Goal: Information Seeking & Learning: Learn about a topic

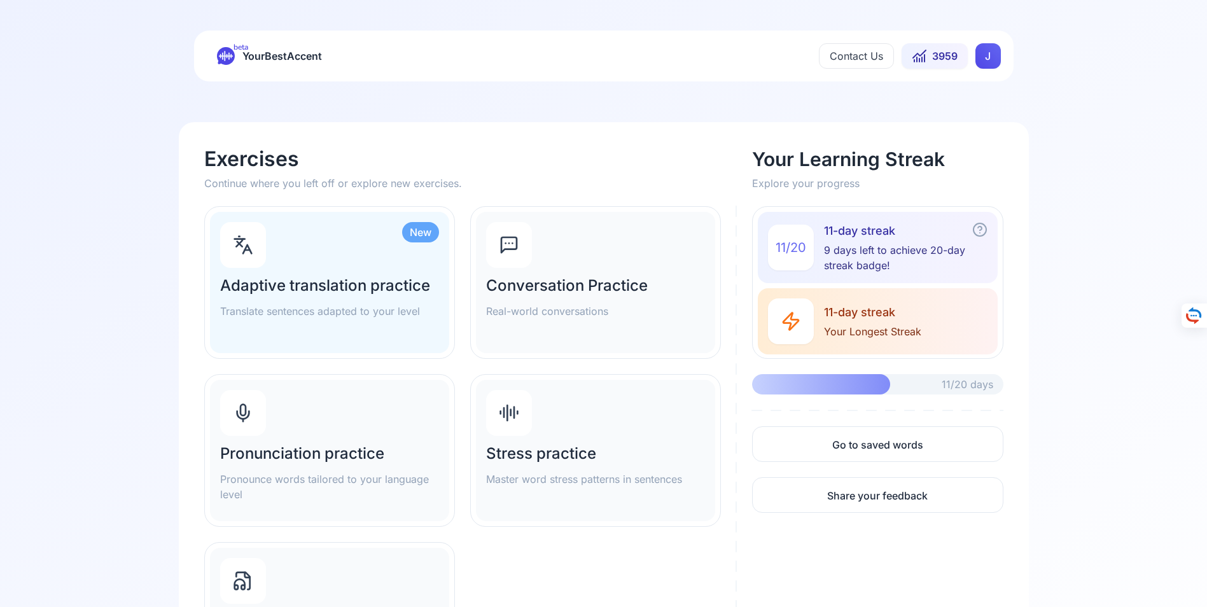
click at [318, 441] on div "Pronunciation practice Pronounce words tailored to your language level" at bounding box center [329, 450] width 239 height 141
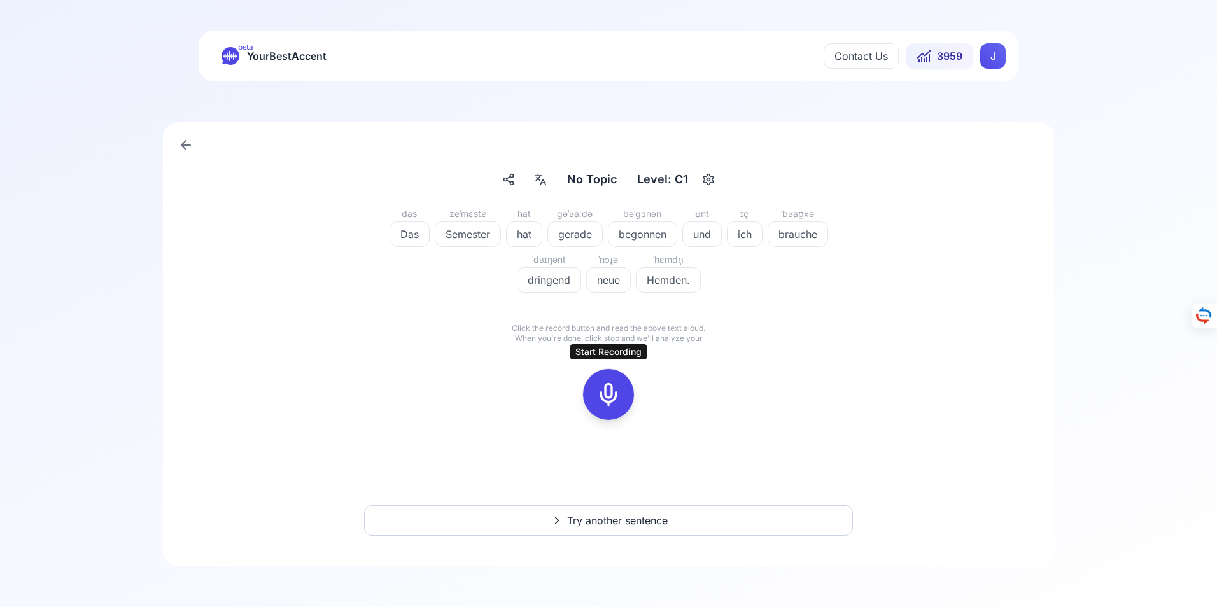
click at [608, 391] on icon at bounding box center [608, 394] width 25 height 25
click at [611, 393] on icon at bounding box center [608, 394] width 25 height 25
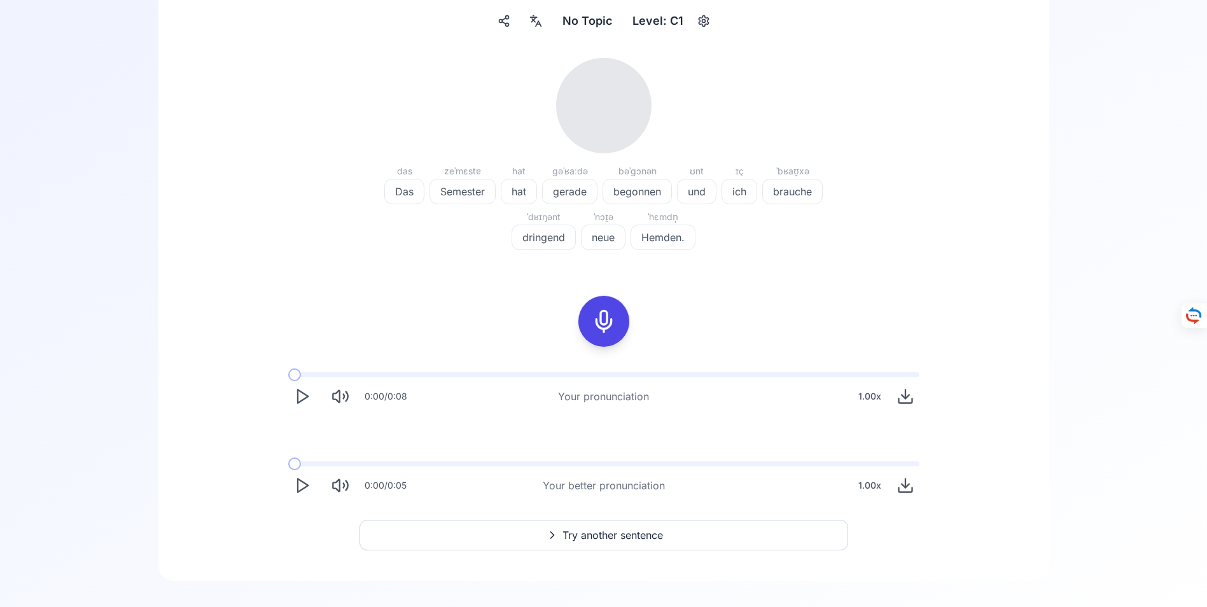
scroll to position [173, 0]
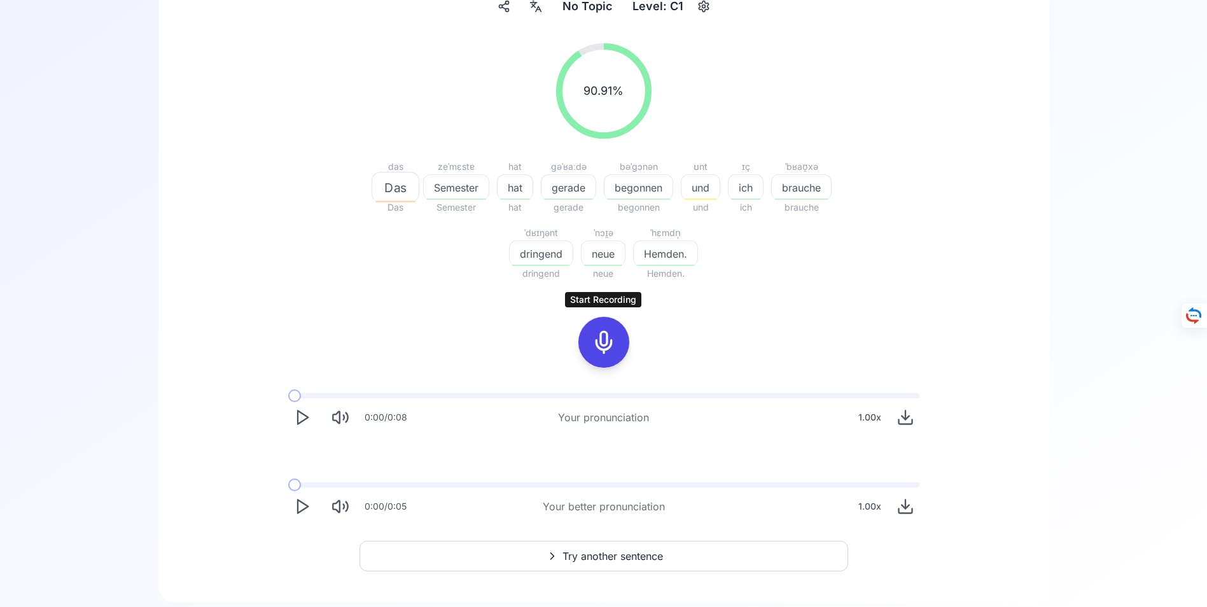
click at [606, 345] on icon at bounding box center [603, 342] width 25 height 25
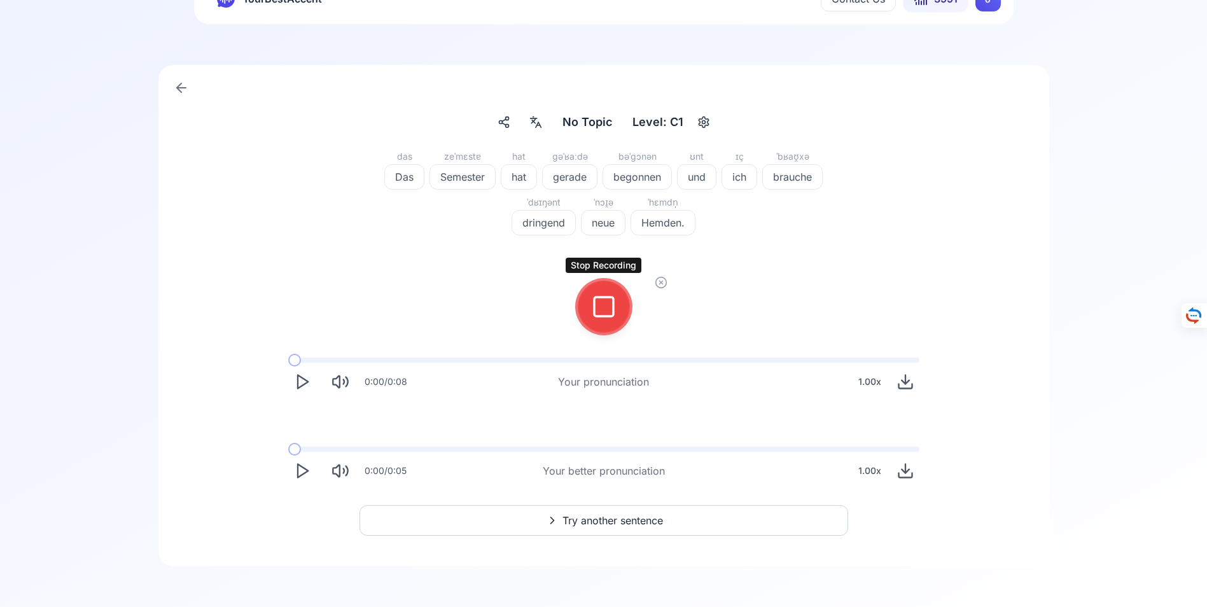
click at [601, 305] on icon at bounding box center [603, 306] width 25 height 25
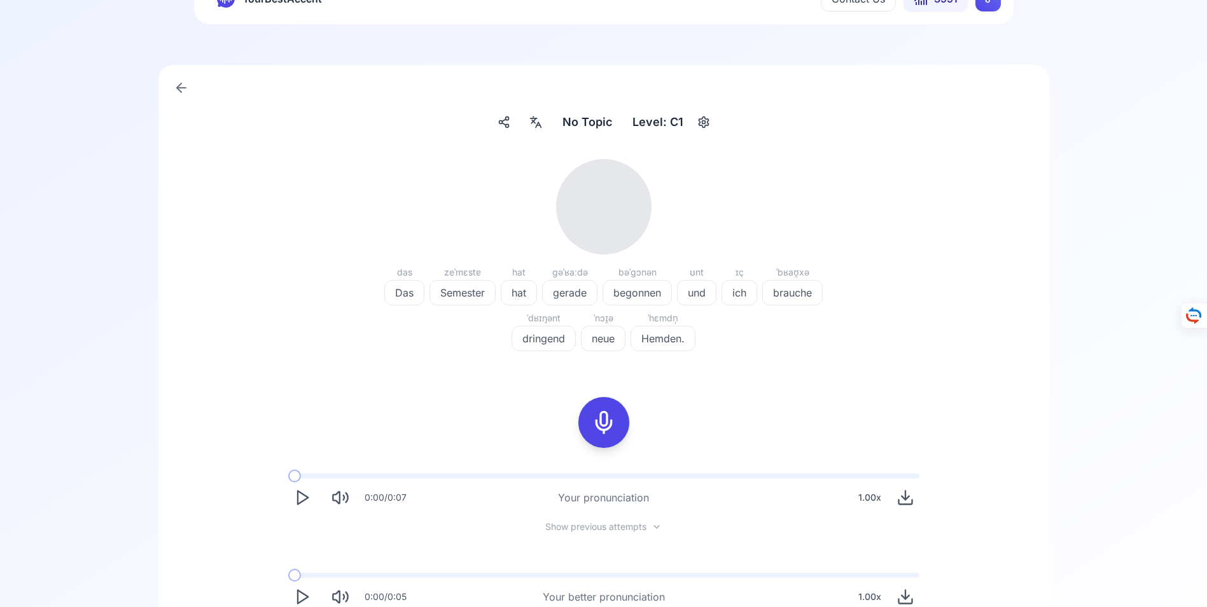
scroll to position [173, 0]
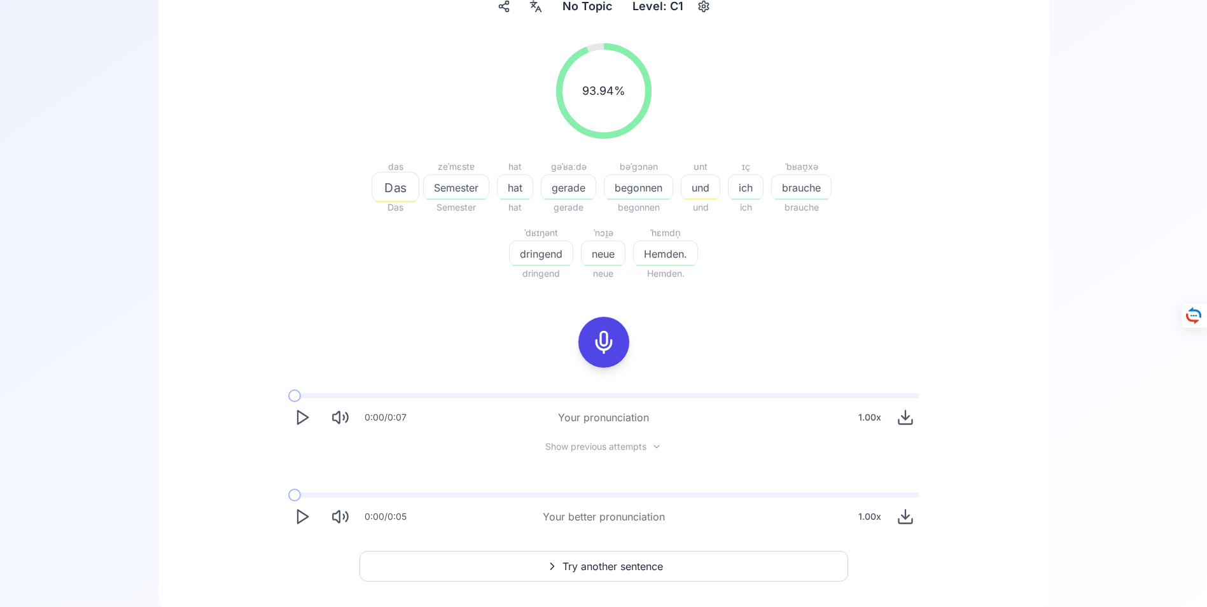
click at [608, 567] on span "Try another sentence" at bounding box center [613, 566] width 101 height 15
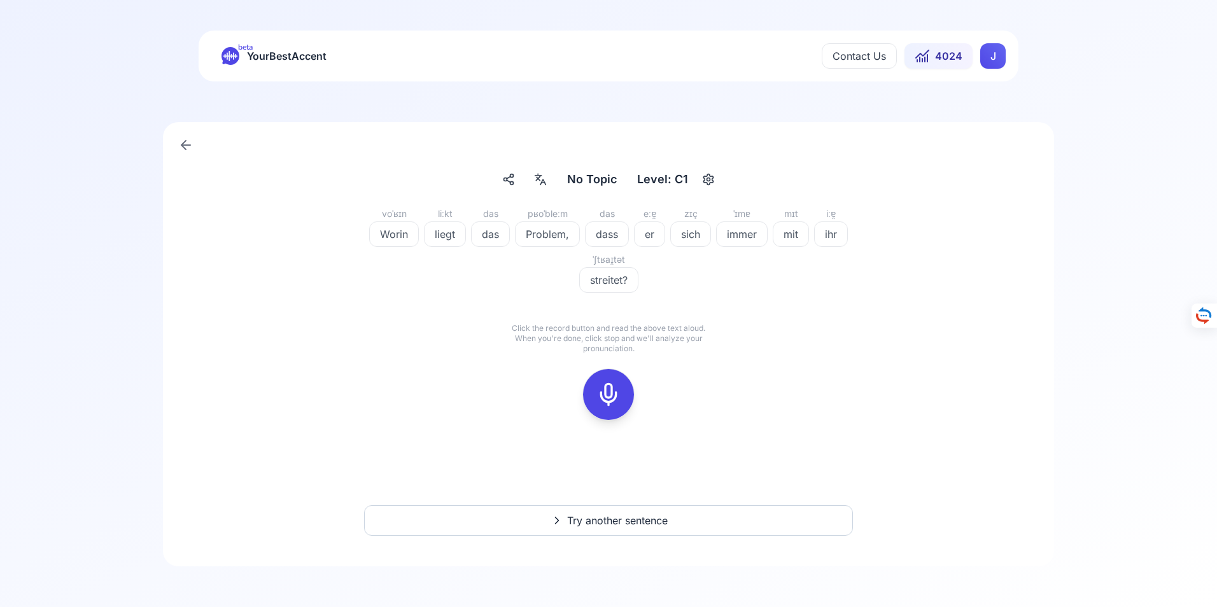
click at [612, 395] on icon at bounding box center [608, 394] width 25 height 25
click at [612, 393] on icon at bounding box center [608, 394] width 25 height 25
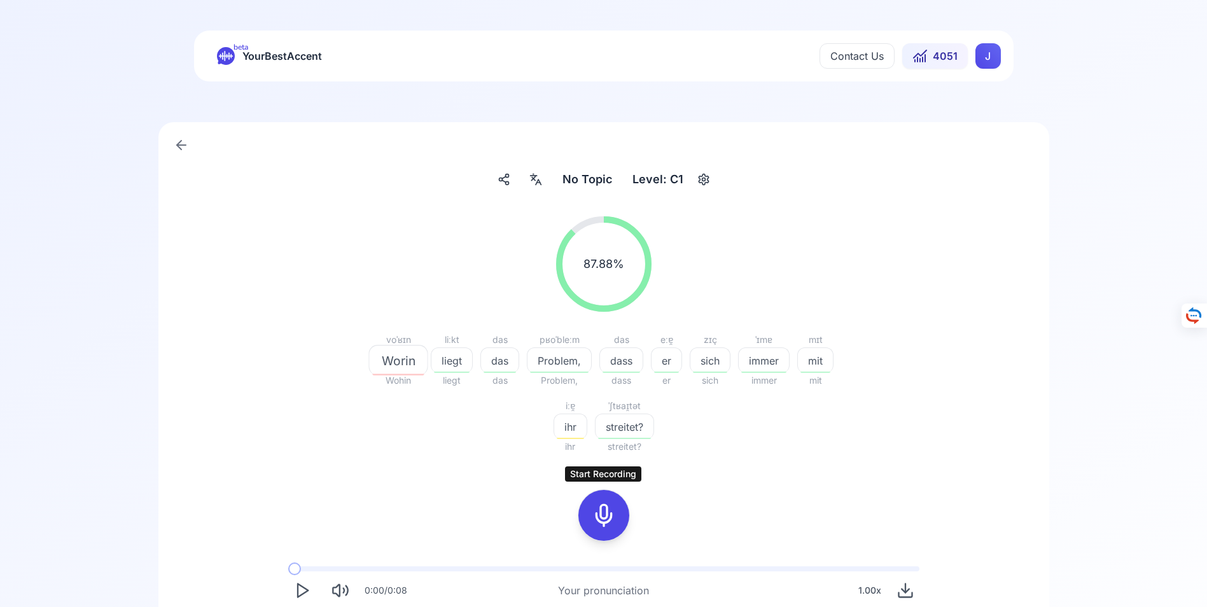
click at [610, 516] on icon at bounding box center [603, 515] width 25 height 25
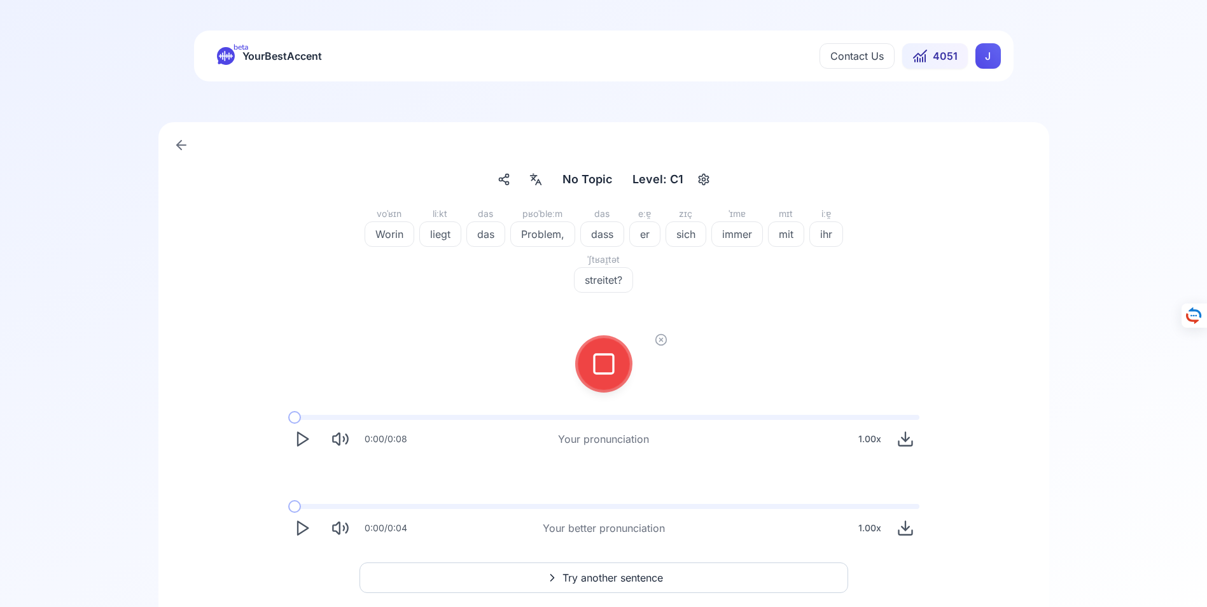
click at [604, 361] on icon at bounding box center [603, 363] width 25 height 25
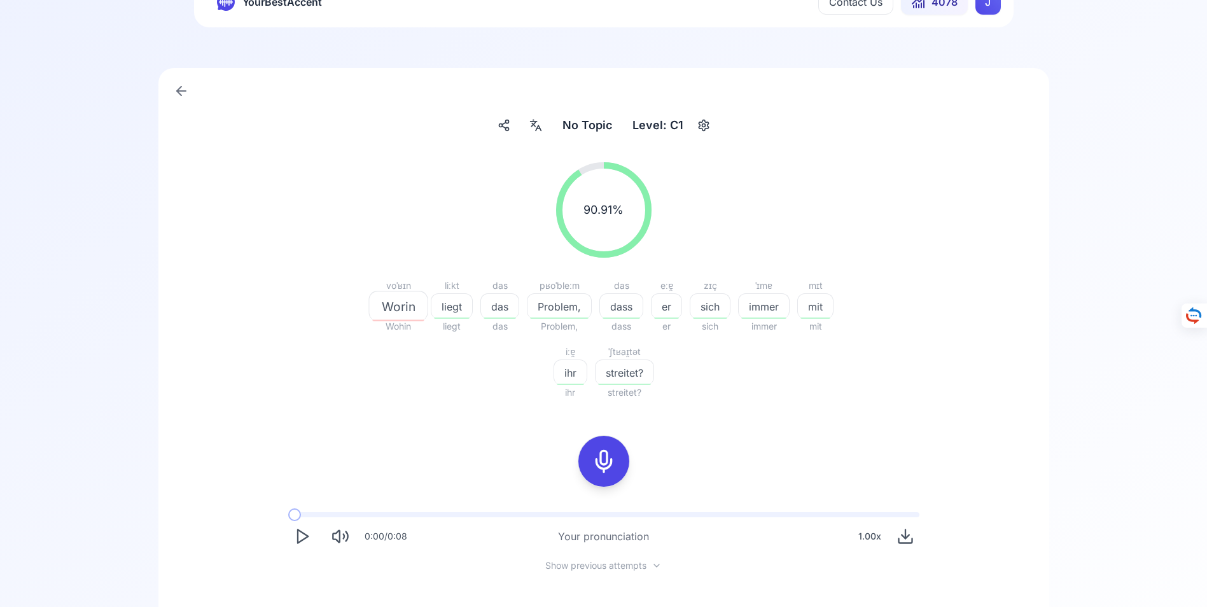
scroll to position [127, 0]
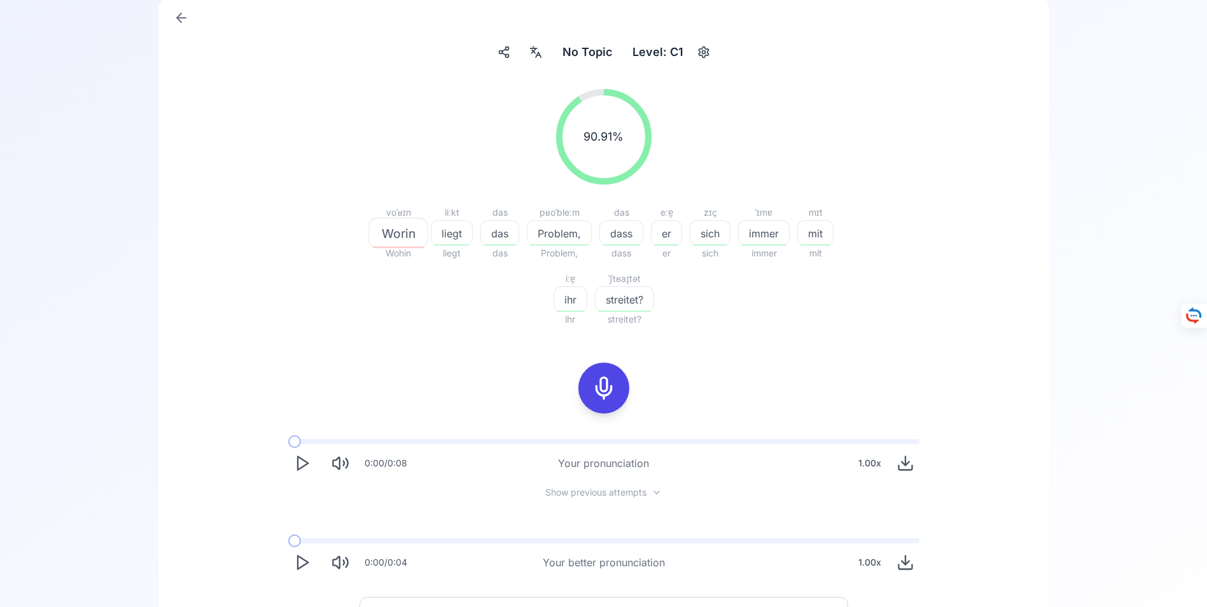
click at [298, 561] on polygon "Play" at bounding box center [303, 562] width 10 height 13
click at [605, 392] on icon at bounding box center [603, 387] width 25 height 25
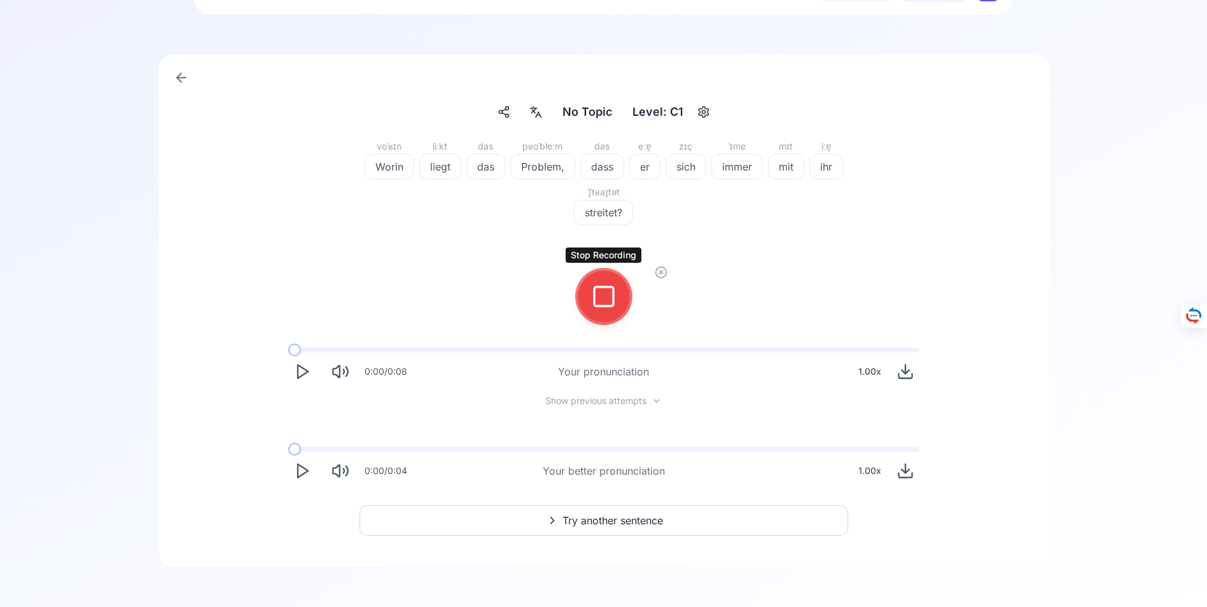
click at [609, 299] on icon at bounding box center [603, 296] width 25 height 25
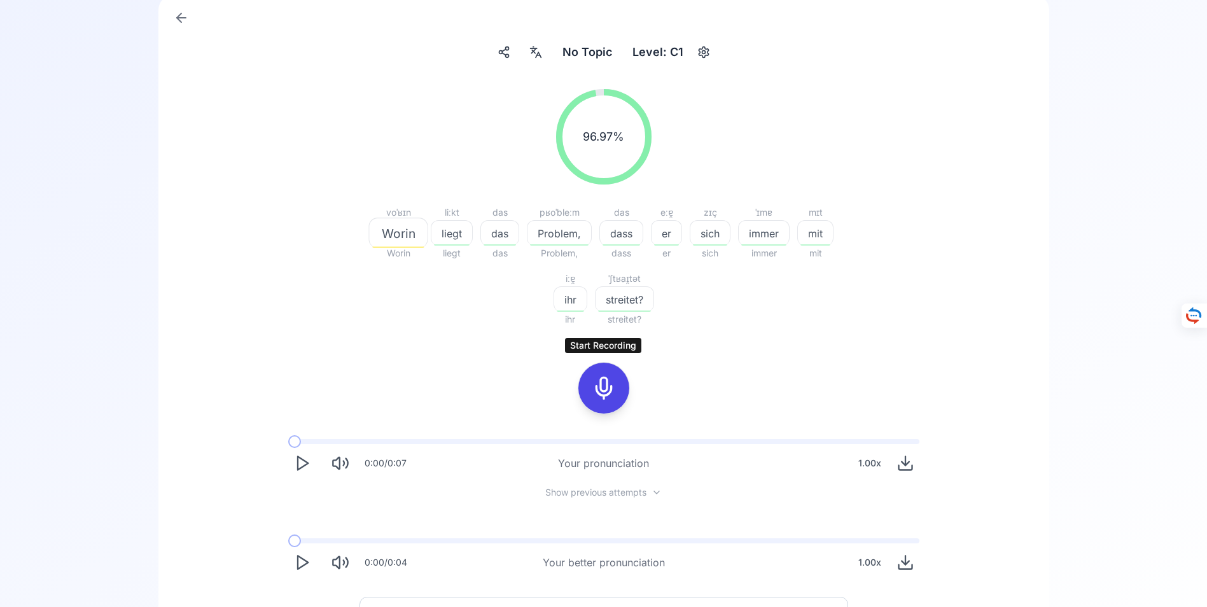
click at [600, 388] on icon at bounding box center [603, 387] width 25 height 25
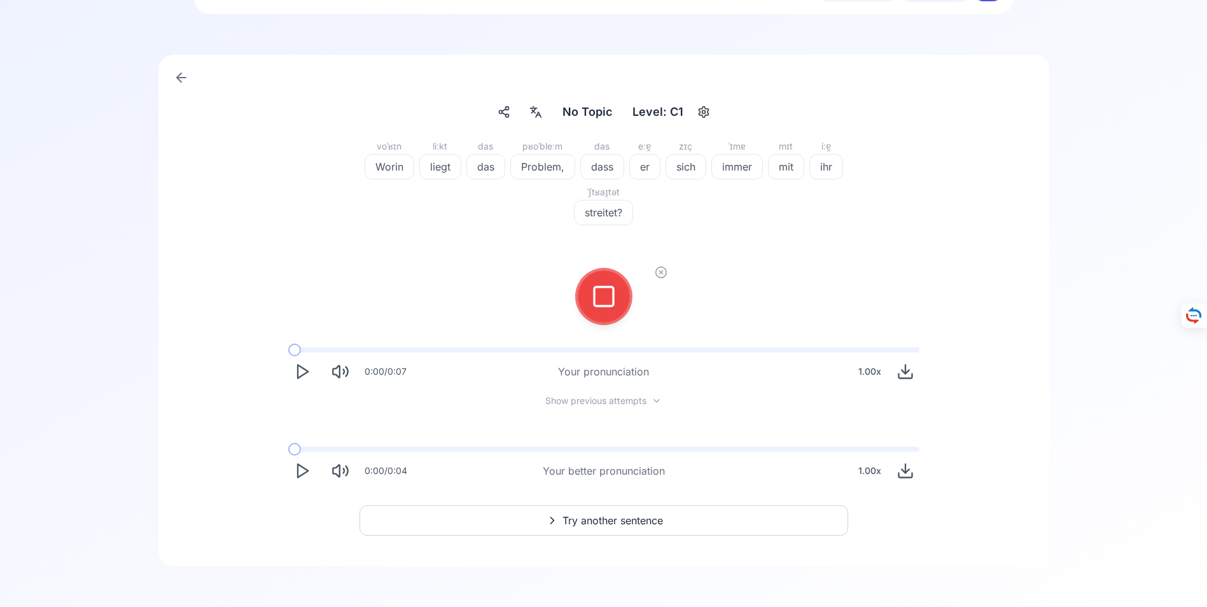
click at [606, 298] on icon at bounding box center [603, 296] width 25 height 25
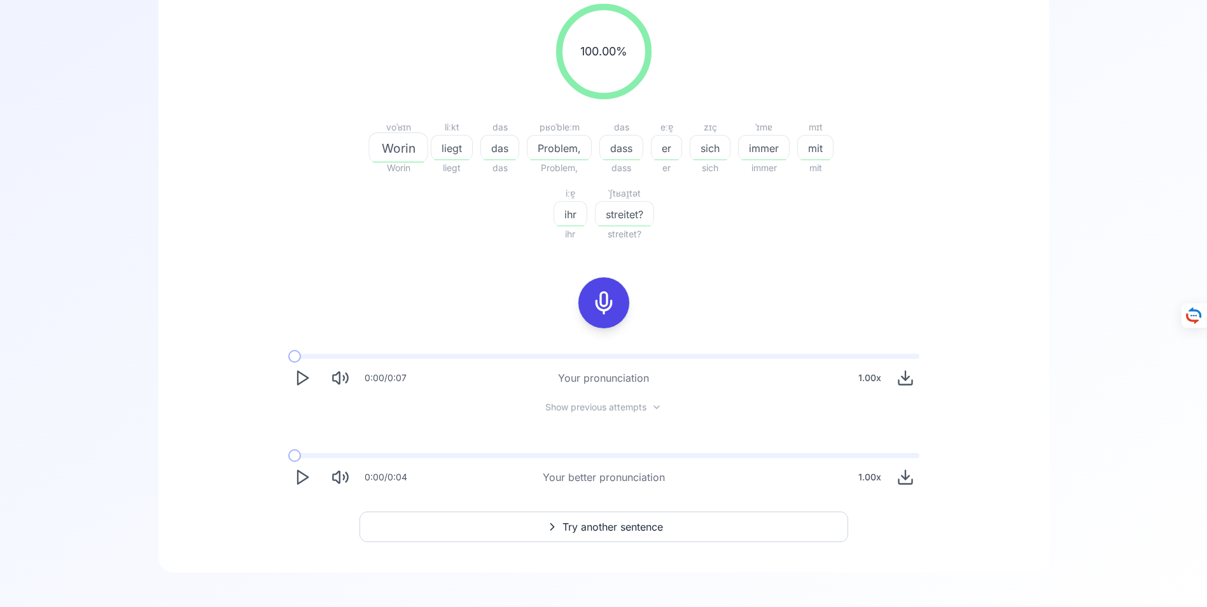
scroll to position [219, 0]
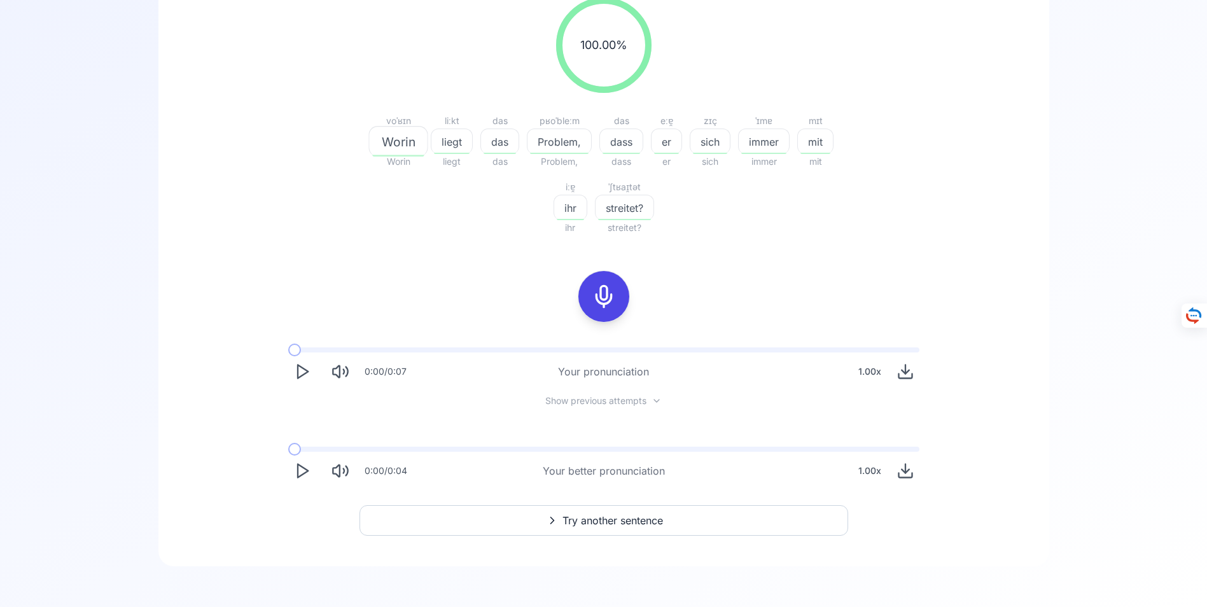
click at [596, 518] on span "Try another sentence" at bounding box center [613, 520] width 101 height 15
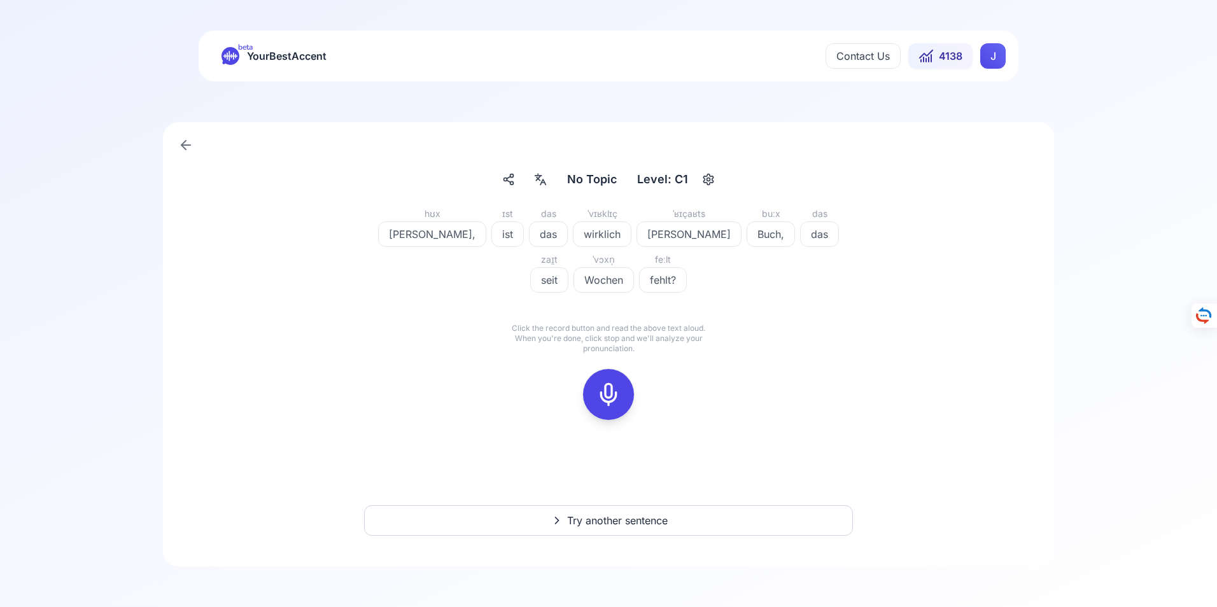
click at [614, 395] on icon at bounding box center [608, 394] width 25 height 25
click at [610, 396] on icon at bounding box center [608, 394] width 25 height 25
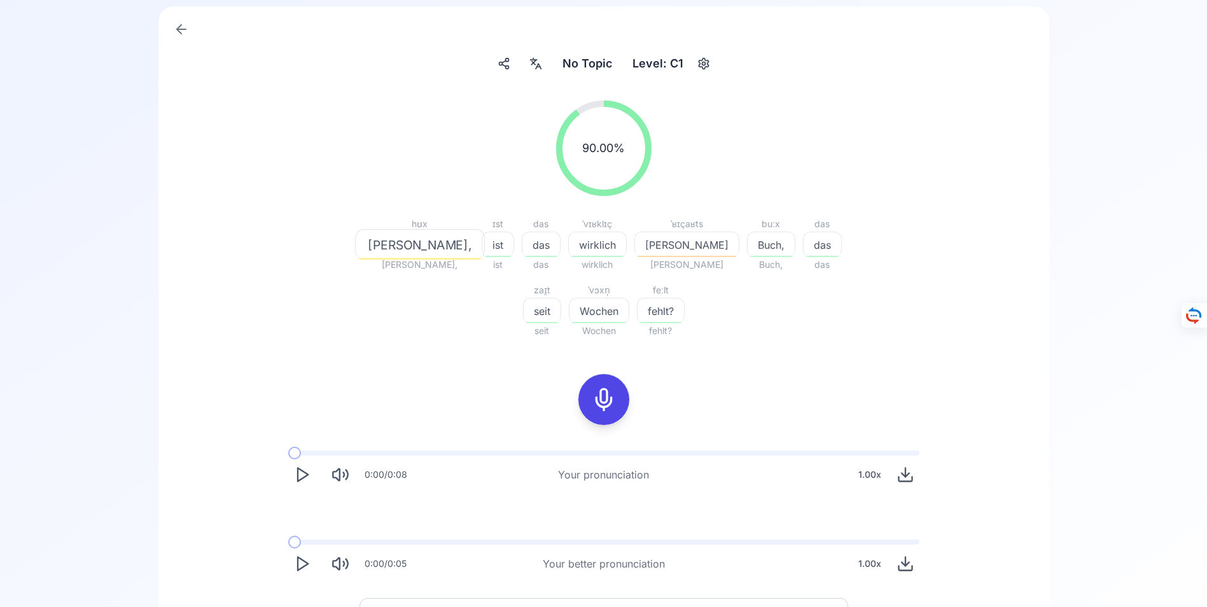
scroll to position [127, 0]
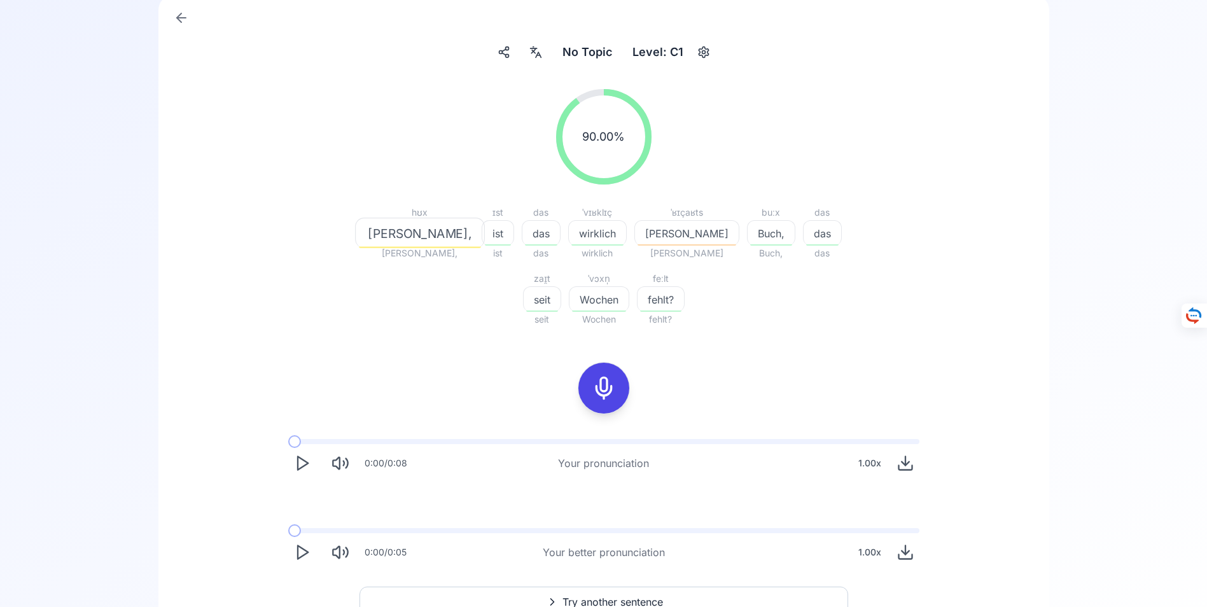
click at [300, 551] on icon "Play" at bounding box center [302, 553] width 18 height 18
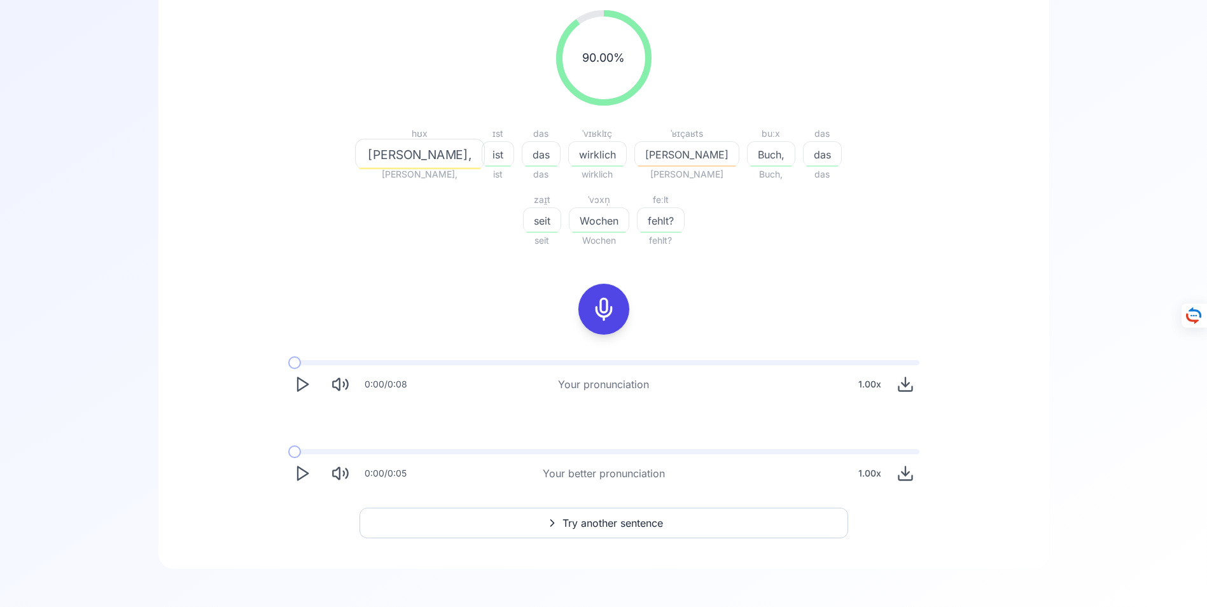
scroll to position [209, 0]
click at [598, 517] on span "Try another sentence" at bounding box center [613, 520] width 101 height 15
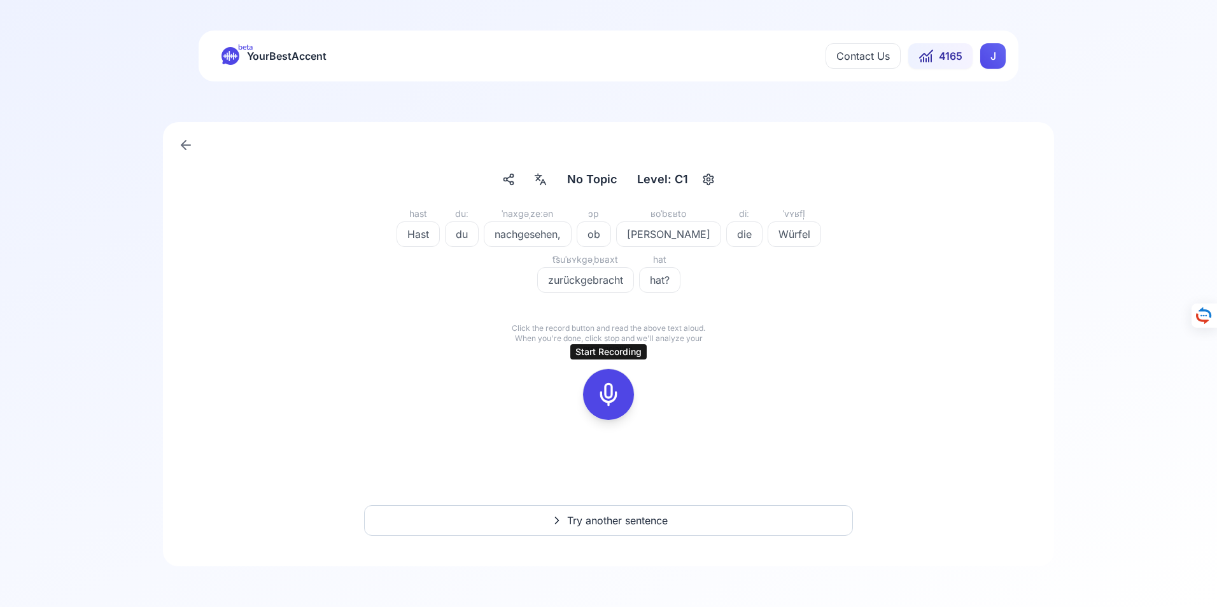
click at [612, 394] on icon at bounding box center [608, 394] width 25 height 25
click at [610, 390] on icon at bounding box center [608, 394] width 25 height 25
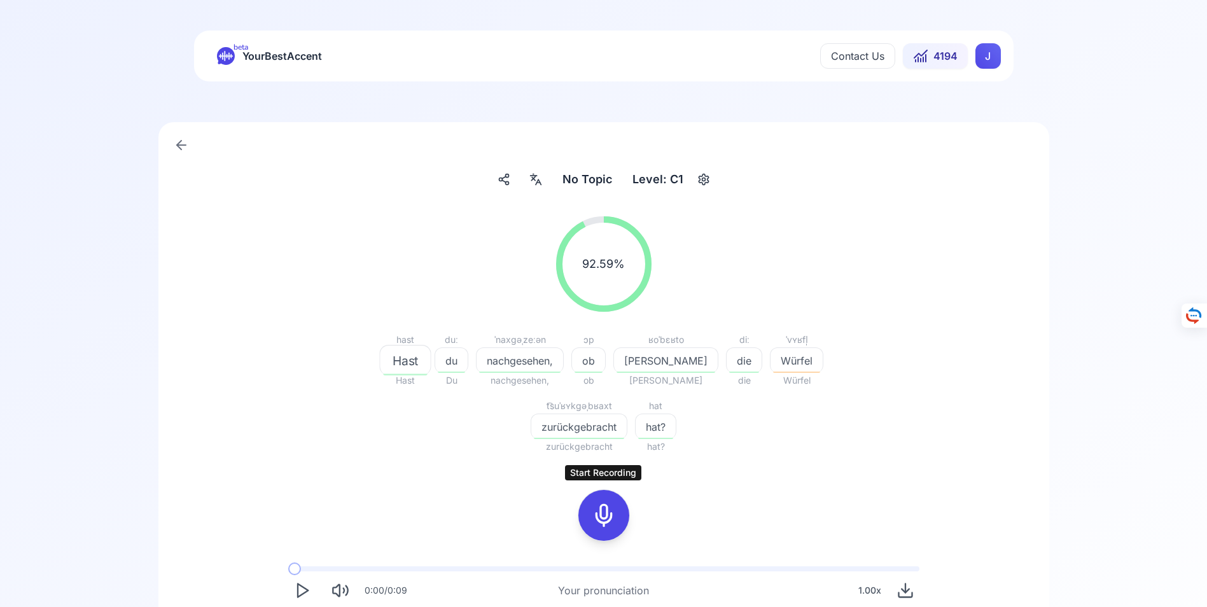
click at [600, 517] on icon at bounding box center [603, 515] width 25 height 25
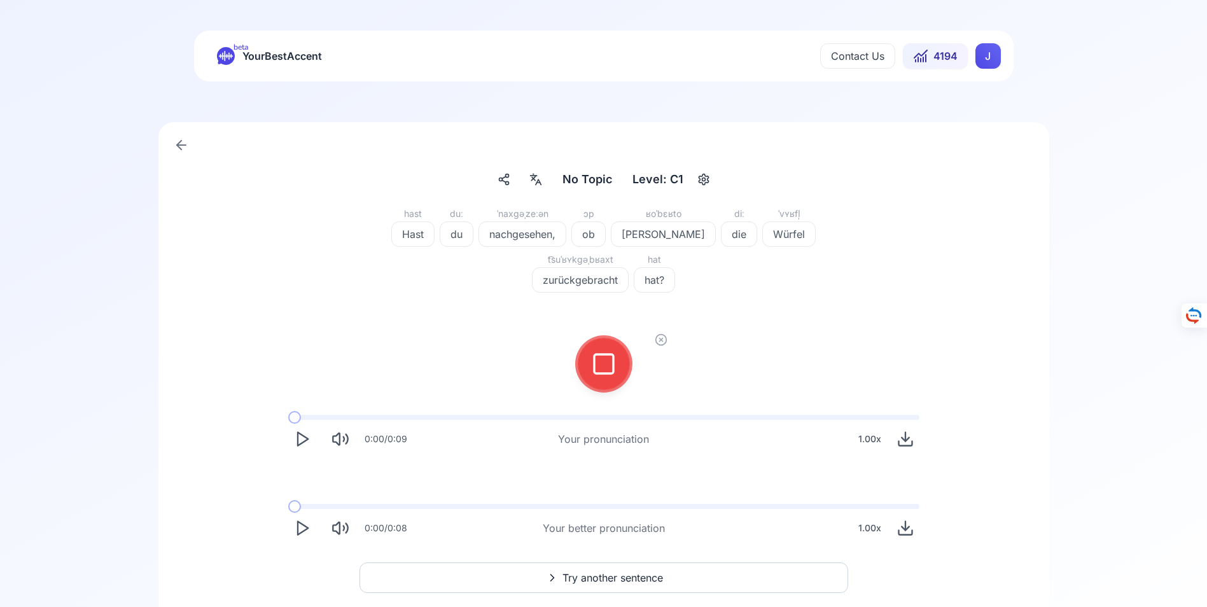
click at [600, 361] on icon at bounding box center [603, 363] width 25 height 25
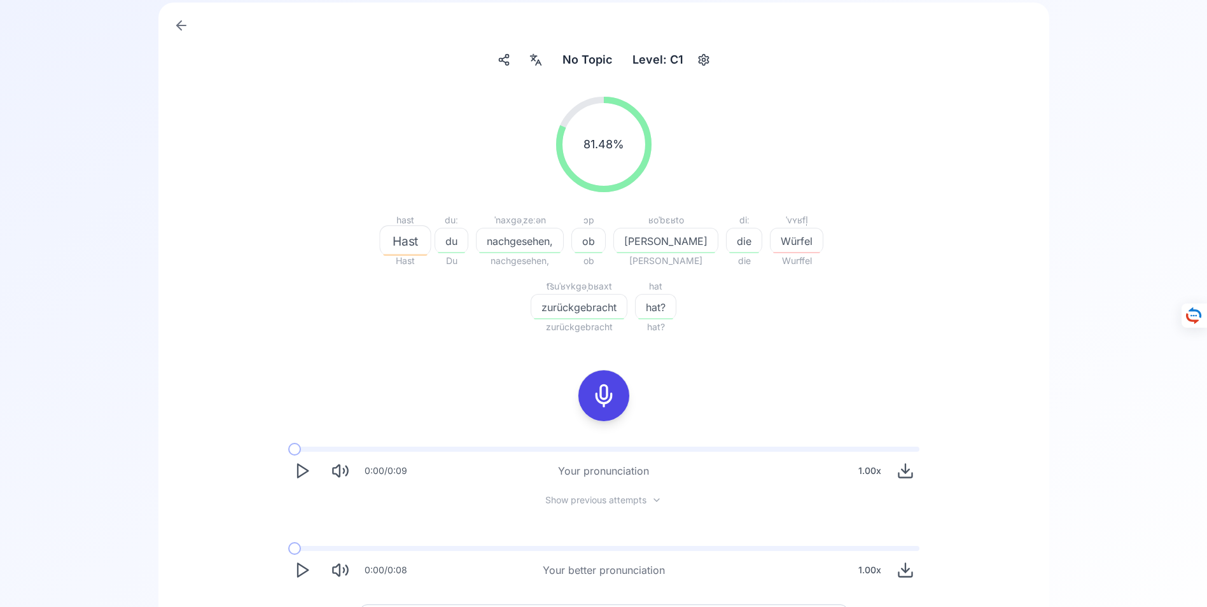
scroll to position [127, 0]
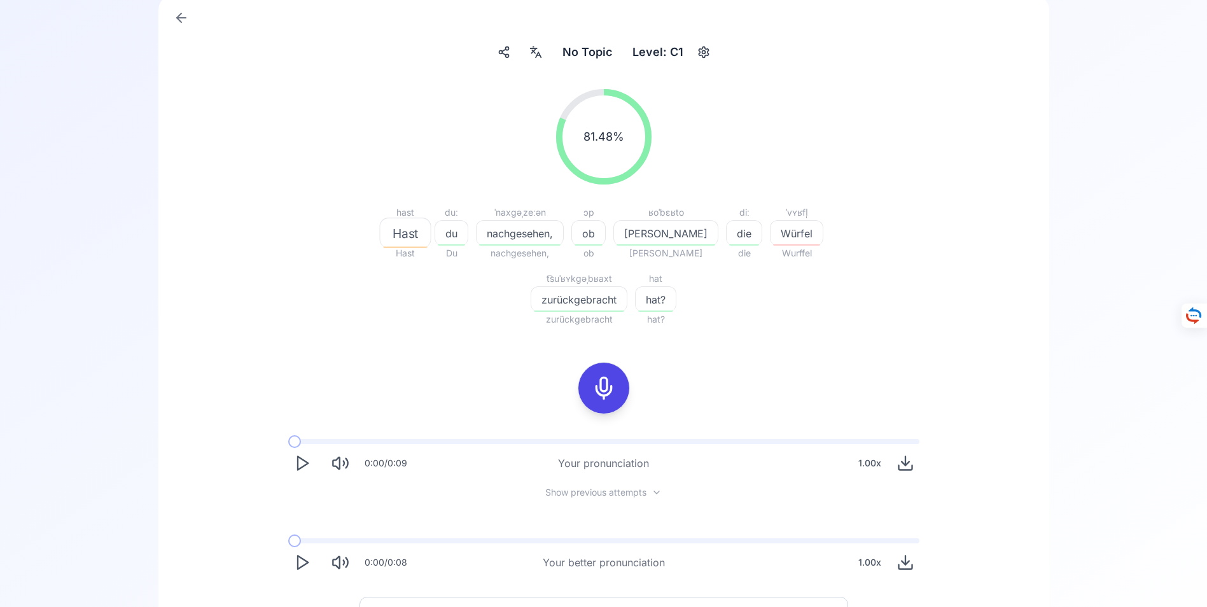
click at [300, 560] on icon "Play" at bounding box center [302, 563] width 18 height 18
click at [300, 562] on icon "Play" at bounding box center [302, 563] width 18 height 18
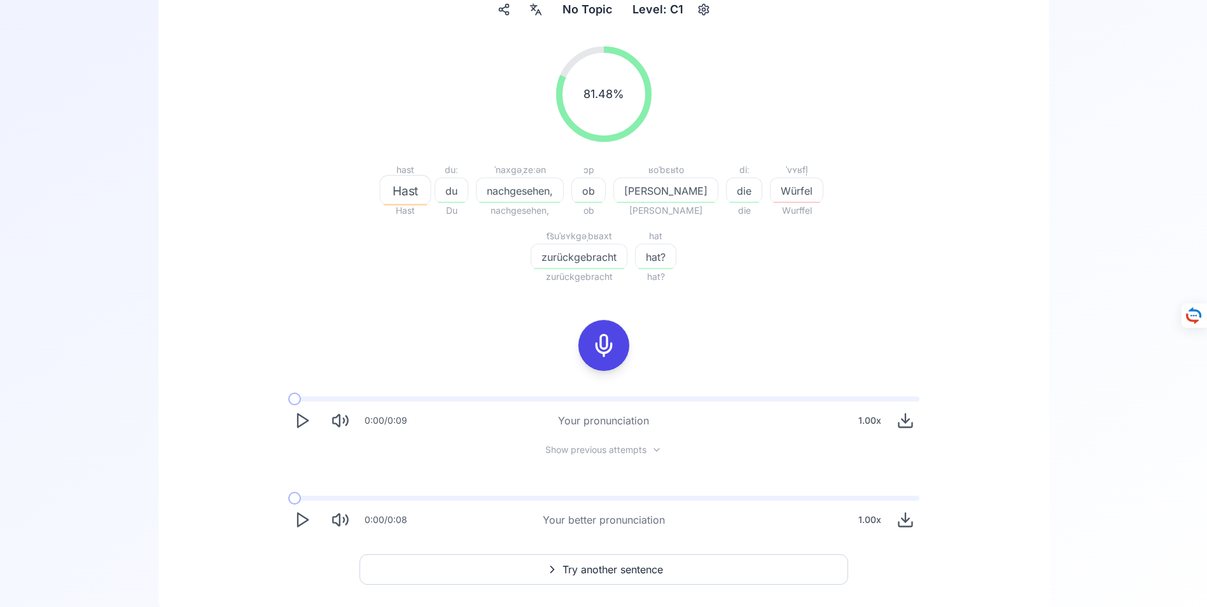
scroll to position [219, 0]
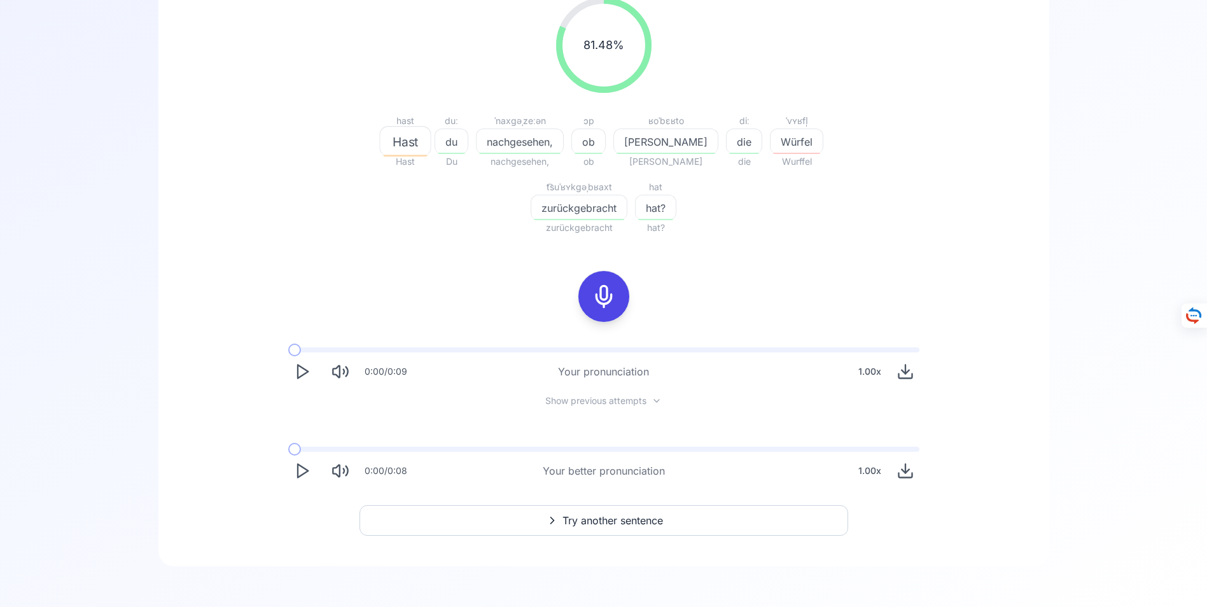
click at [596, 521] on span "Try another sentence" at bounding box center [613, 520] width 101 height 15
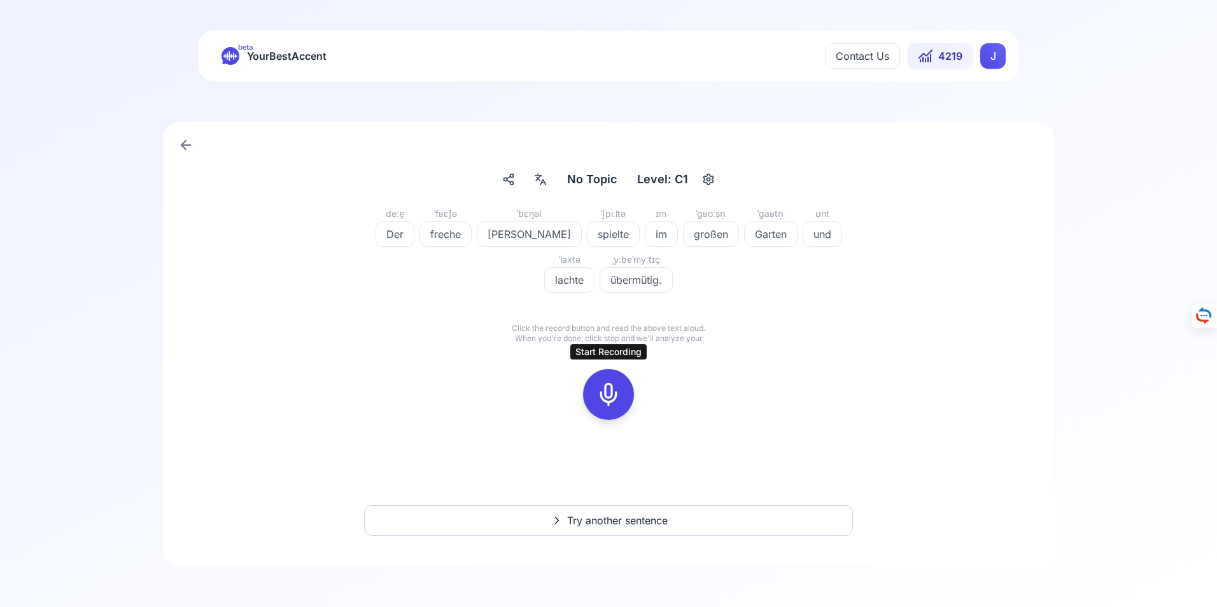
click at [610, 396] on icon at bounding box center [608, 394] width 25 height 25
click at [608, 396] on icon at bounding box center [608, 394] width 25 height 25
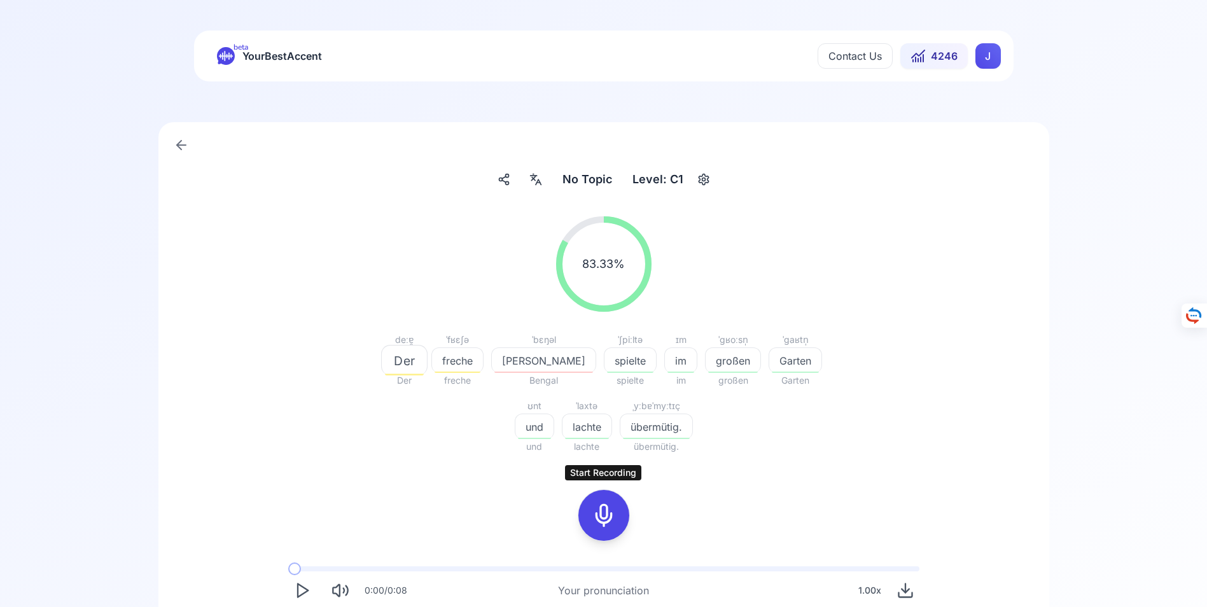
click at [606, 514] on icon at bounding box center [603, 515] width 25 height 25
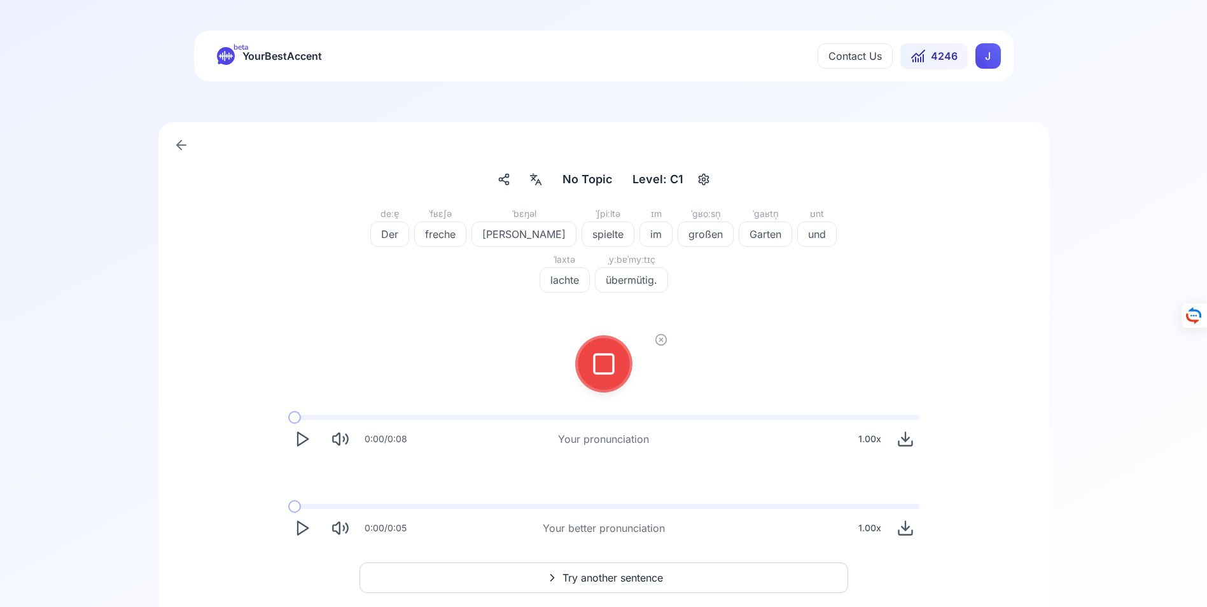
click at [607, 365] on icon at bounding box center [603, 363] width 25 height 25
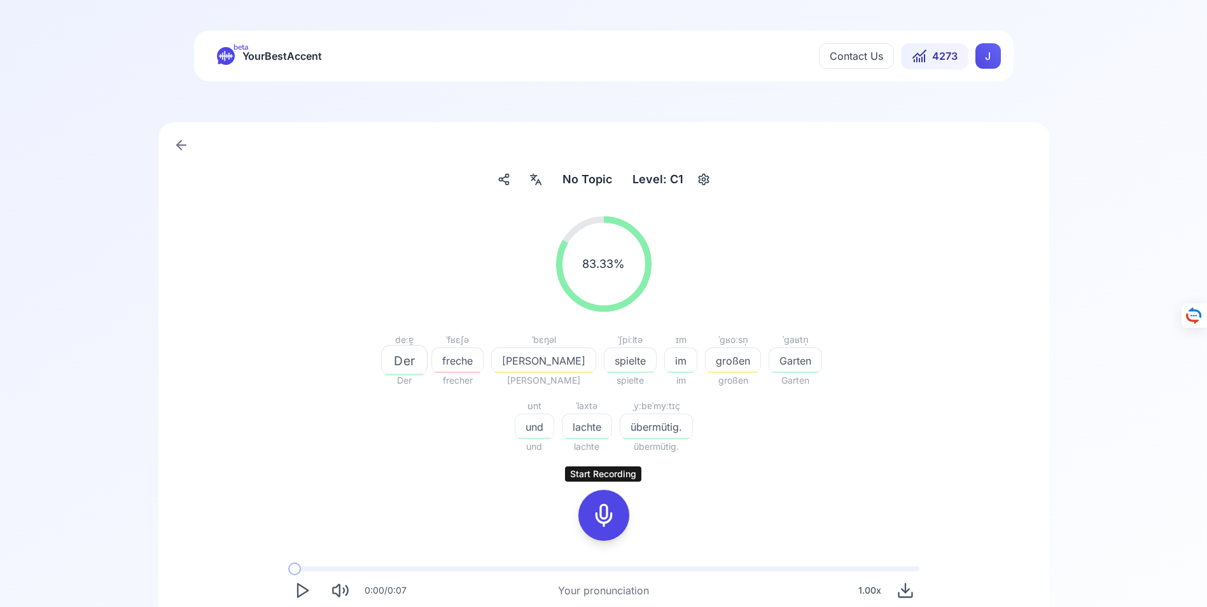
click at [605, 517] on icon at bounding box center [603, 515] width 25 height 25
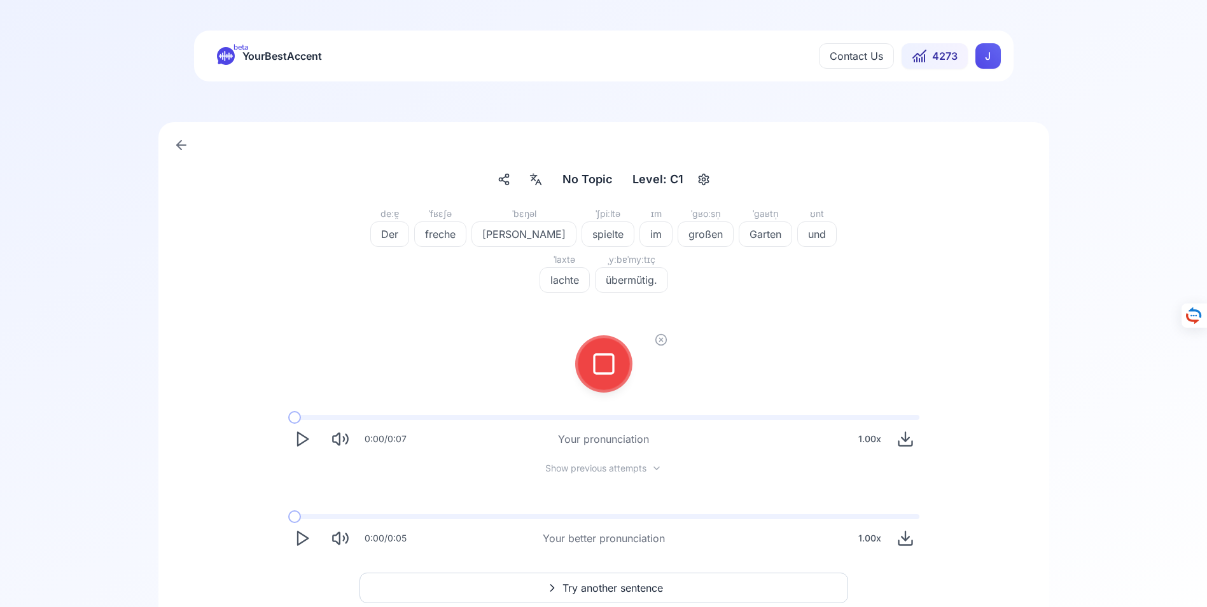
click at [612, 363] on icon at bounding box center [603, 363] width 25 height 25
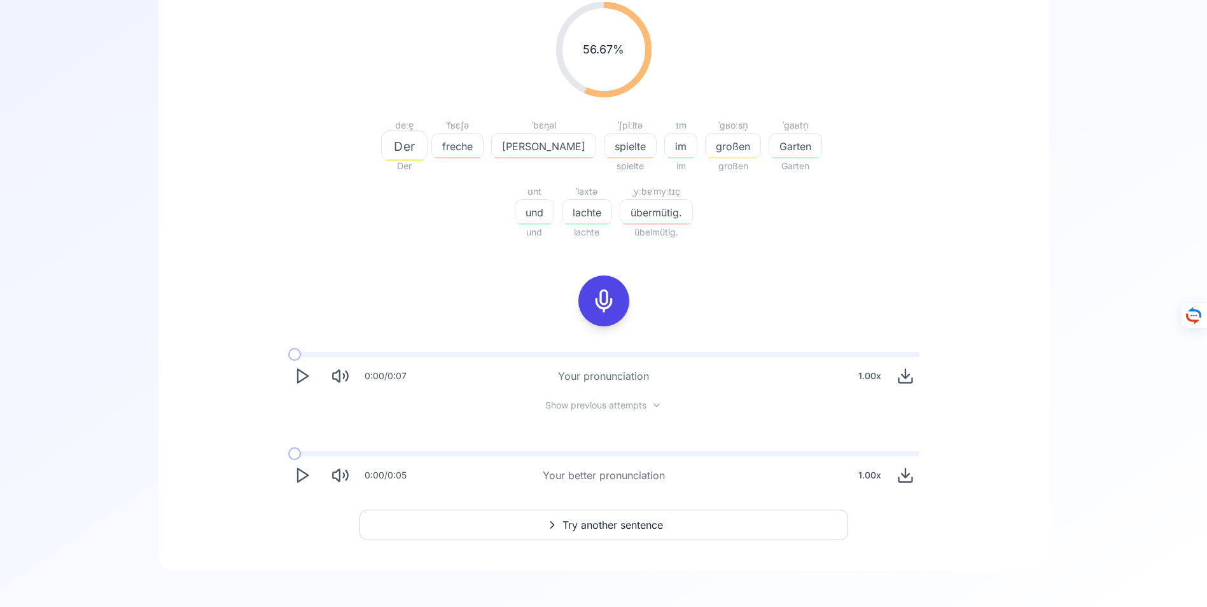
scroll to position [219, 0]
click at [302, 468] on icon "Play" at bounding box center [302, 471] width 18 height 18
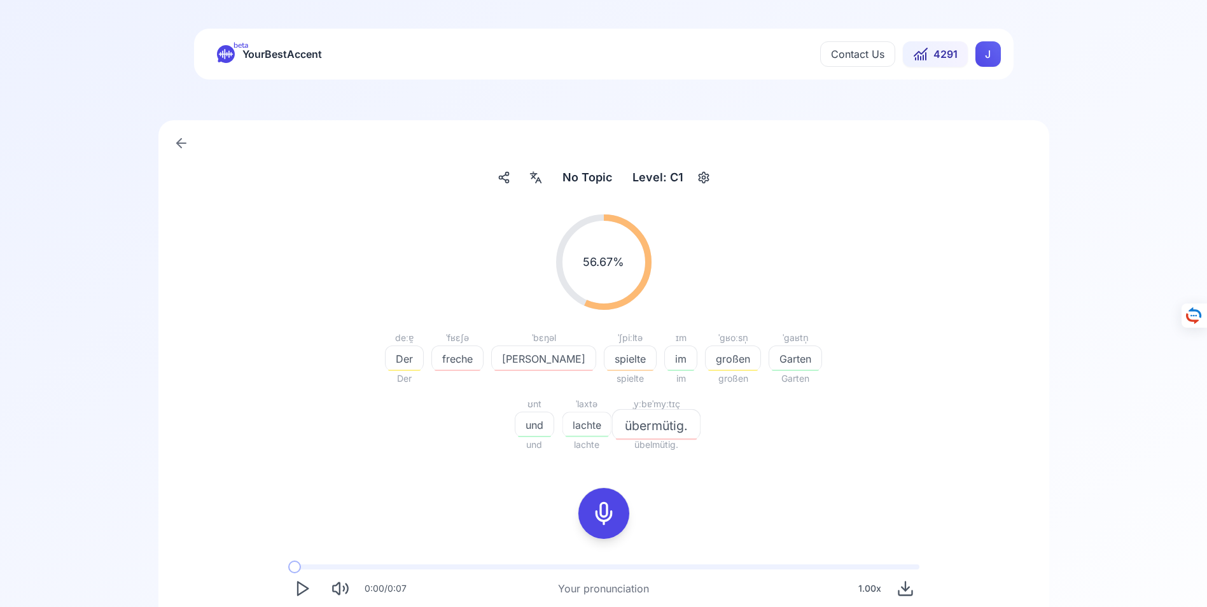
scroll to position [0, 0]
click at [179, 143] on icon at bounding box center [179, 145] width 4 height 9
